Goal: Connect with others: Establish contact or relationships with other users

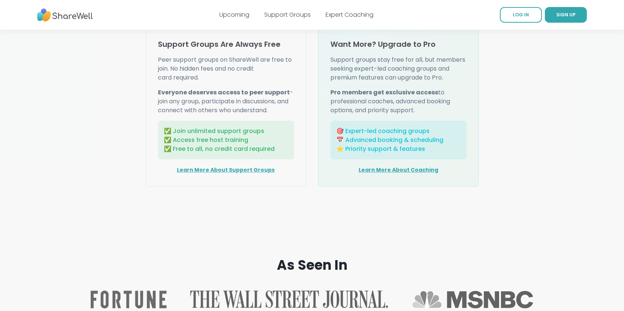
scroll to position [969, 0]
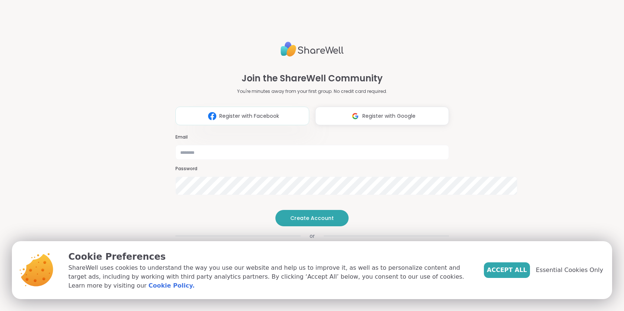
click at [225, 112] on span "Register with Facebook" at bounding box center [249, 116] width 60 height 8
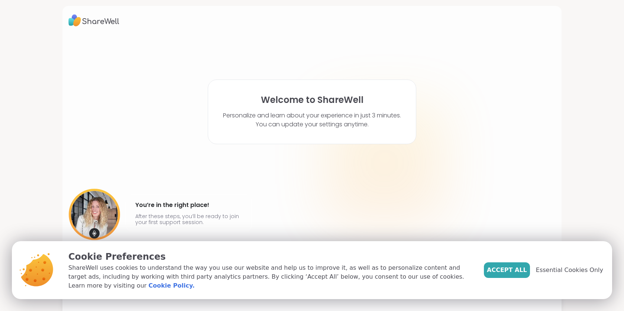
click at [487, 266] on span "Accept All" at bounding box center [507, 270] width 40 height 9
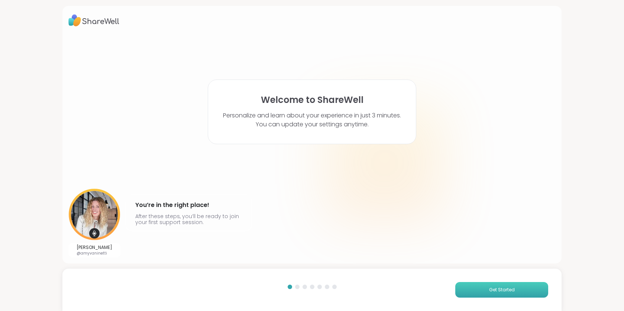
click at [495, 288] on span "Get Started" at bounding box center [502, 290] width 26 height 7
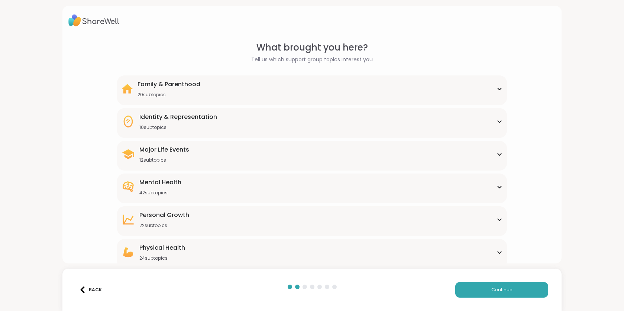
click at [497, 123] on icon at bounding box center [499, 122] width 6 height 4
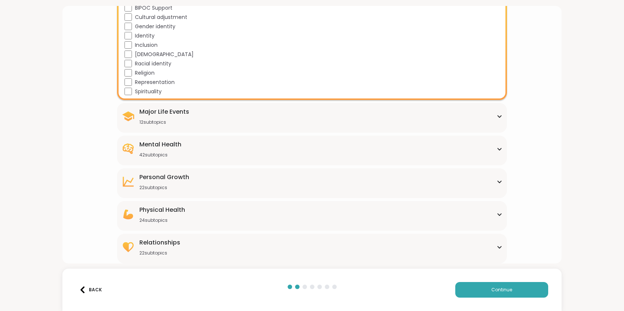
scroll to position [130, 0]
click at [294, 125] on div "Major Life Events 12 subtopics" at bounding box center [312, 116] width 381 height 18
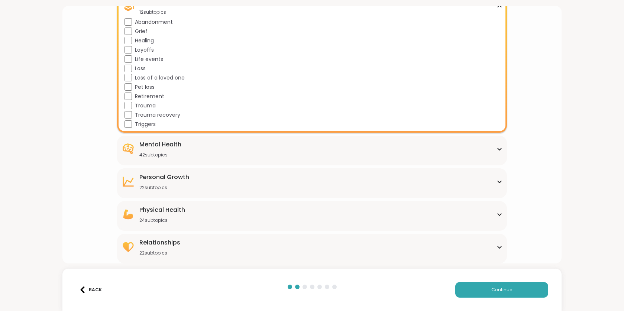
scroll to position [278, 0]
click at [214, 158] on div "Mental Health 42 subtopics" at bounding box center [312, 149] width 381 height 18
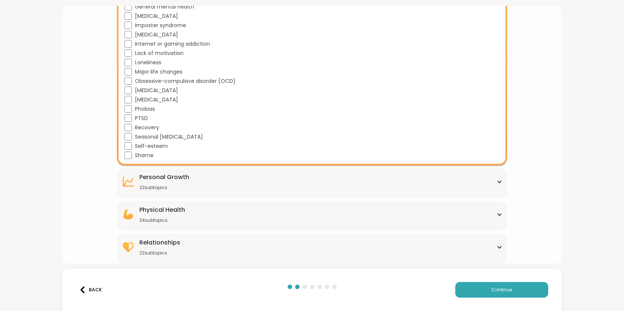
scroll to position [664, 0]
click at [158, 182] on div "Personal Growth" at bounding box center [164, 177] width 50 height 9
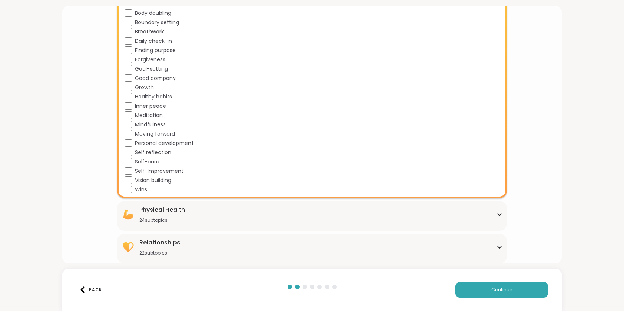
scroll to position [993, 0]
click at [167, 238] on div "Relationships" at bounding box center [159, 242] width 41 height 9
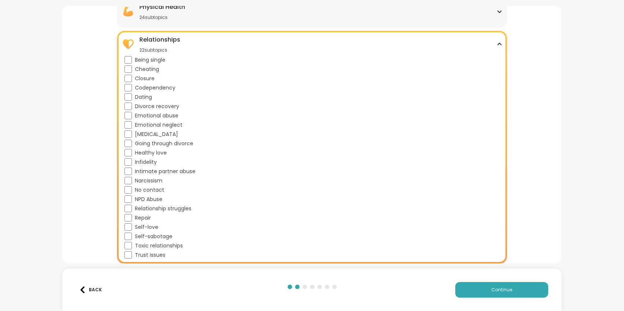
scroll to position [1246, 0]
click at [510, 287] on span "Continue" at bounding box center [501, 290] width 21 height 7
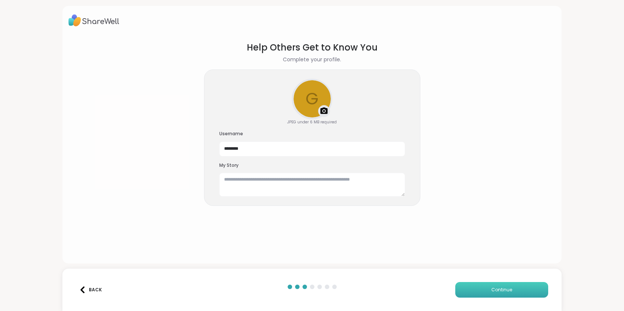
scroll to position [6, 0]
click at [483, 285] on button "Continue" at bounding box center [501, 290] width 93 height 16
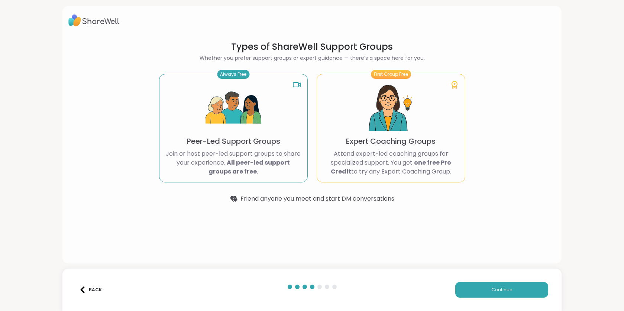
click at [220, 176] on p "Join or host peer-led support groups to share your experience. All peer-led sup…" at bounding box center [233, 162] width 136 height 27
click at [483, 287] on button "Continue" at bounding box center [501, 290] width 93 height 16
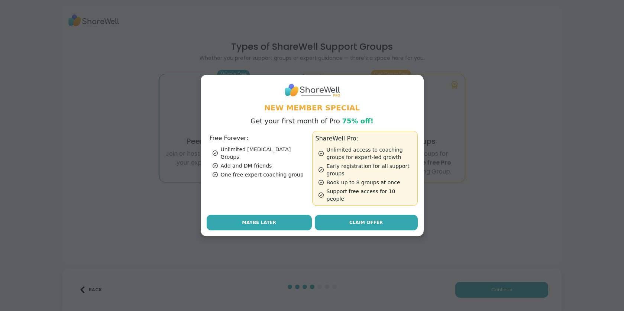
click at [272, 226] on span "Maybe Later" at bounding box center [259, 222] width 34 height 7
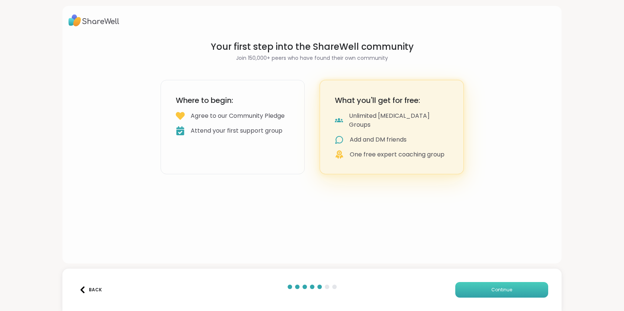
click at [478, 286] on button "Continue" at bounding box center [501, 290] width 93 height 16
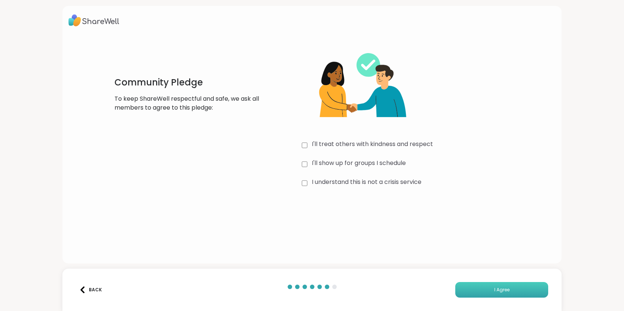
click at [475, 284] on button "I Agree" at bounding box center [501, 290] width 93 height 16
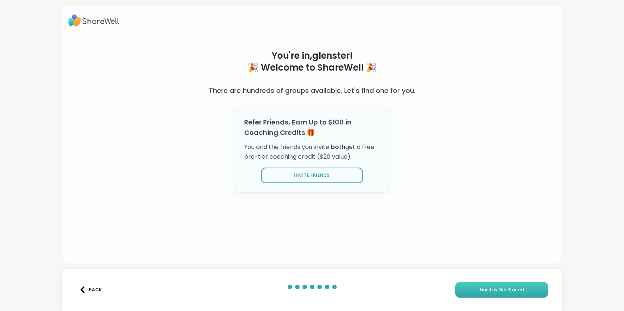
click at [490, 289] on span "Finish & Get Started" at bounding box center [502, 290] width 44 height 7
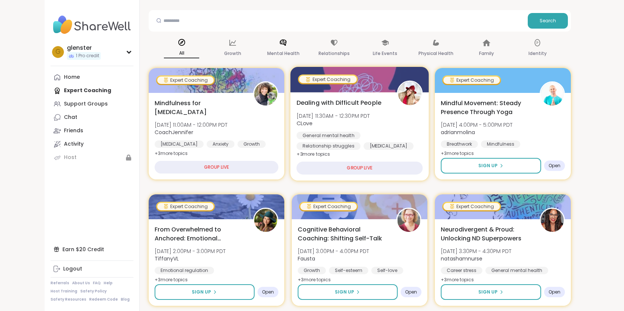
scroll to position [81, 0]
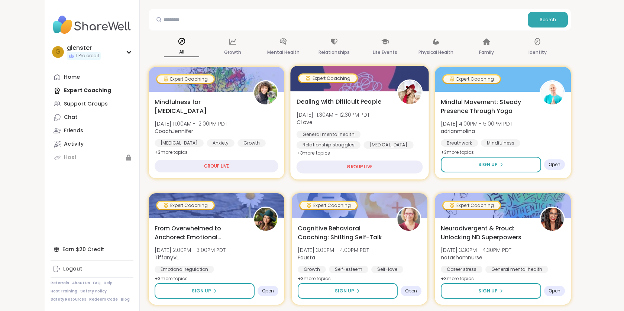
click at [364, 174] on div "GROUP LIVE" at bounding box center [359, 167] width 126 height 13
click at [367, 126] on span "CLove" at bounding box center [333, 122] width 74 height 7
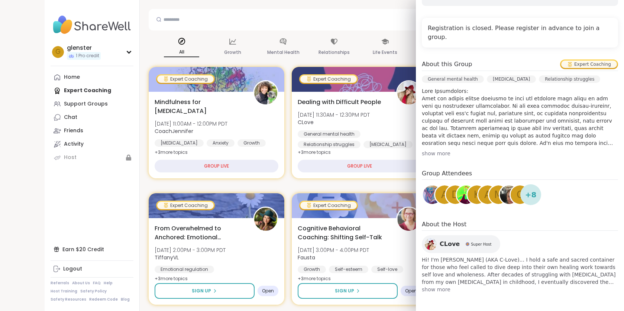
scroll to position [0, 0]
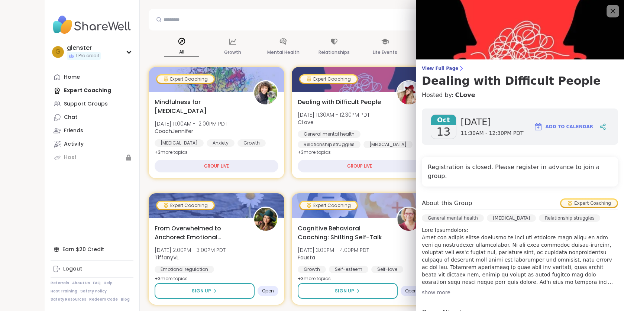
click at [615, 14] on icon at bounding box center [612, 10] width 9 height 9
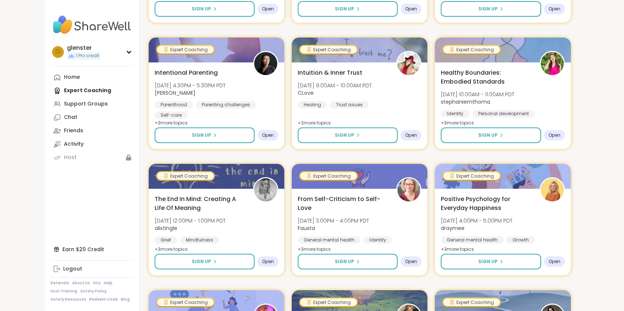
scroll to position [365, 0]
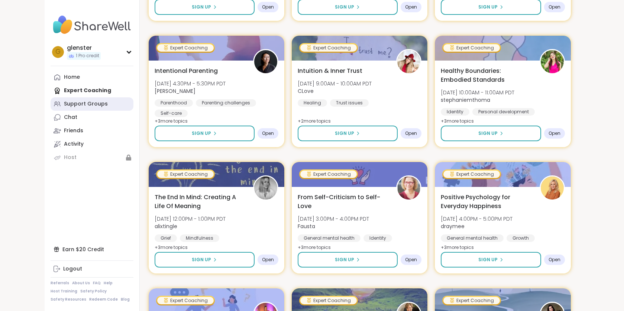
click at [108, 108] on div "Support Groups" at bounding box center [86, 103] width 44 height 7
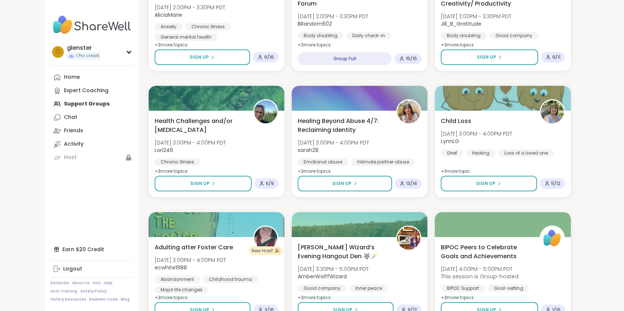
scroll to position [681, 0]
